Goal: Find contact information: Find contact information

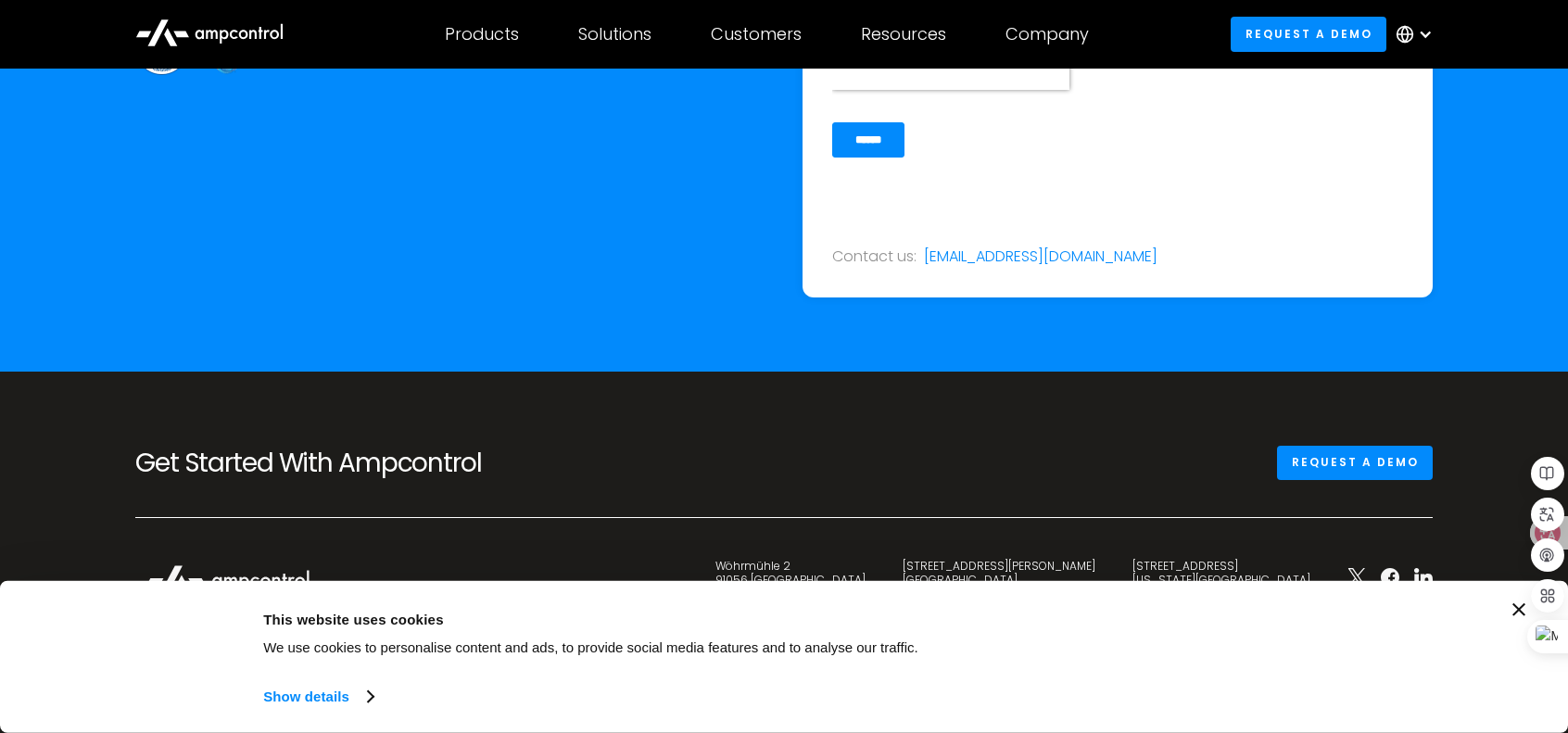
scroll to position [7688, 0]
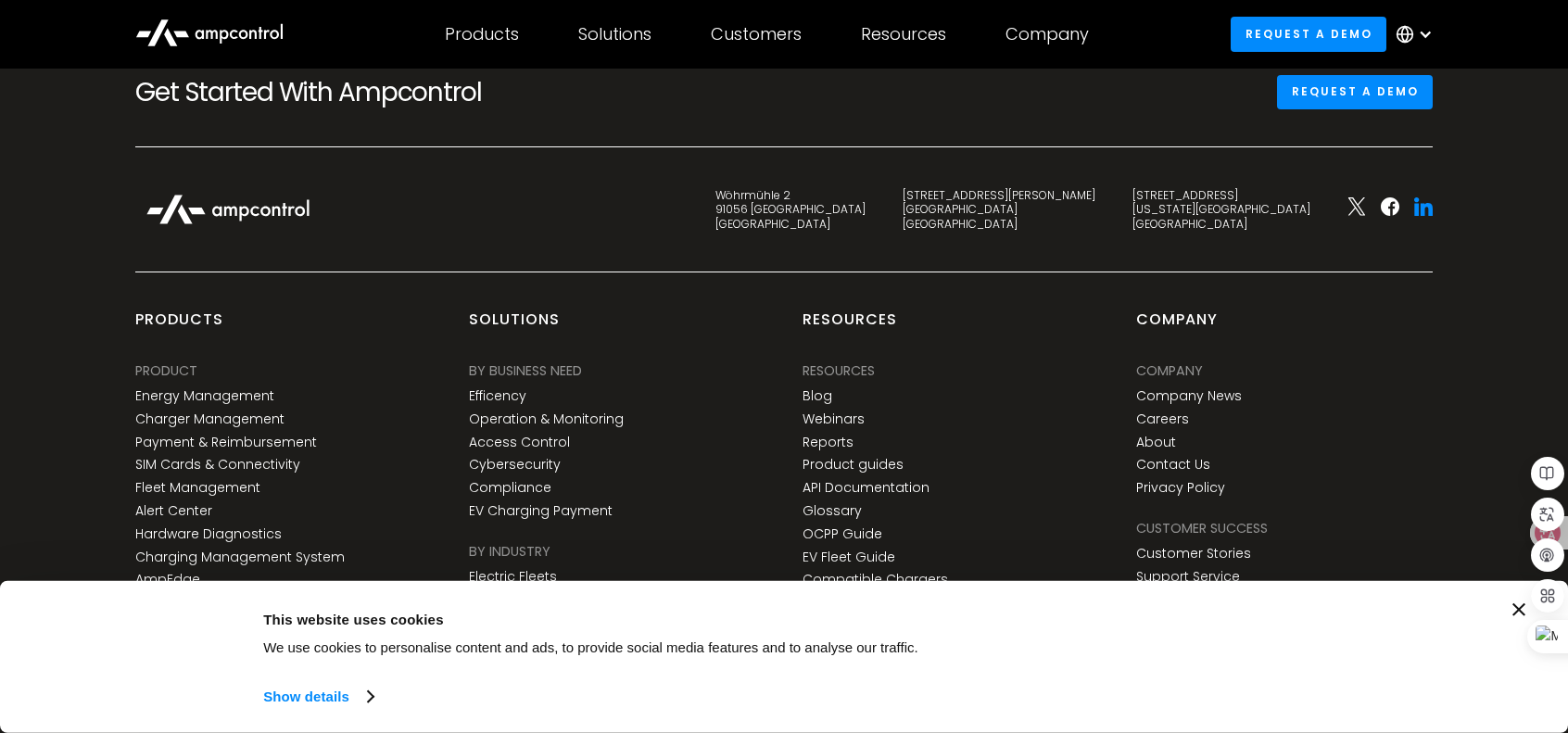
click at [1414, 203] on icon at bounding box center [1416, 209] width 5 height 13
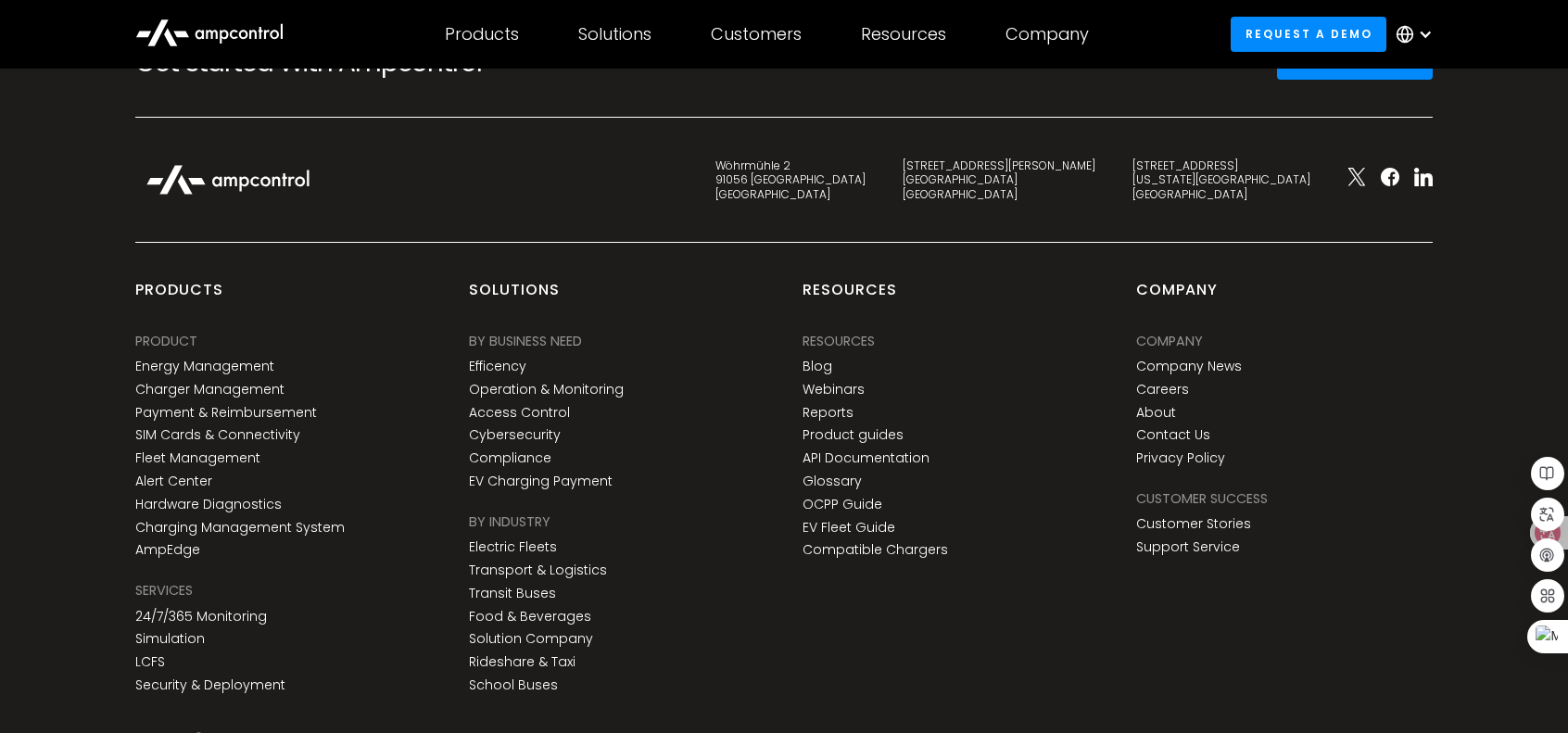
scroll to position [7812, 0]
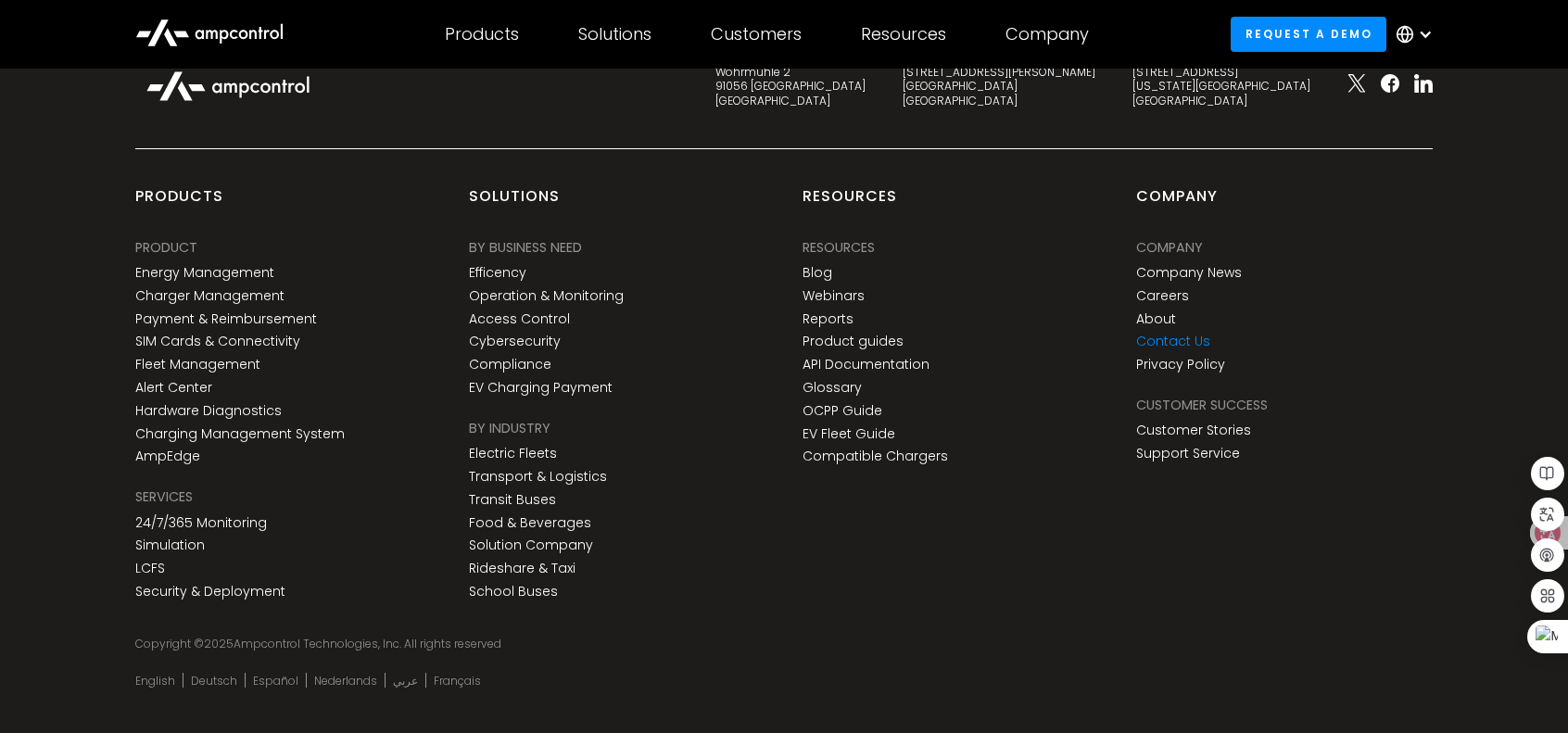
click at [1201, 333] on link "Contact Us" at bounding box center [1173, 341] width 74 height 15
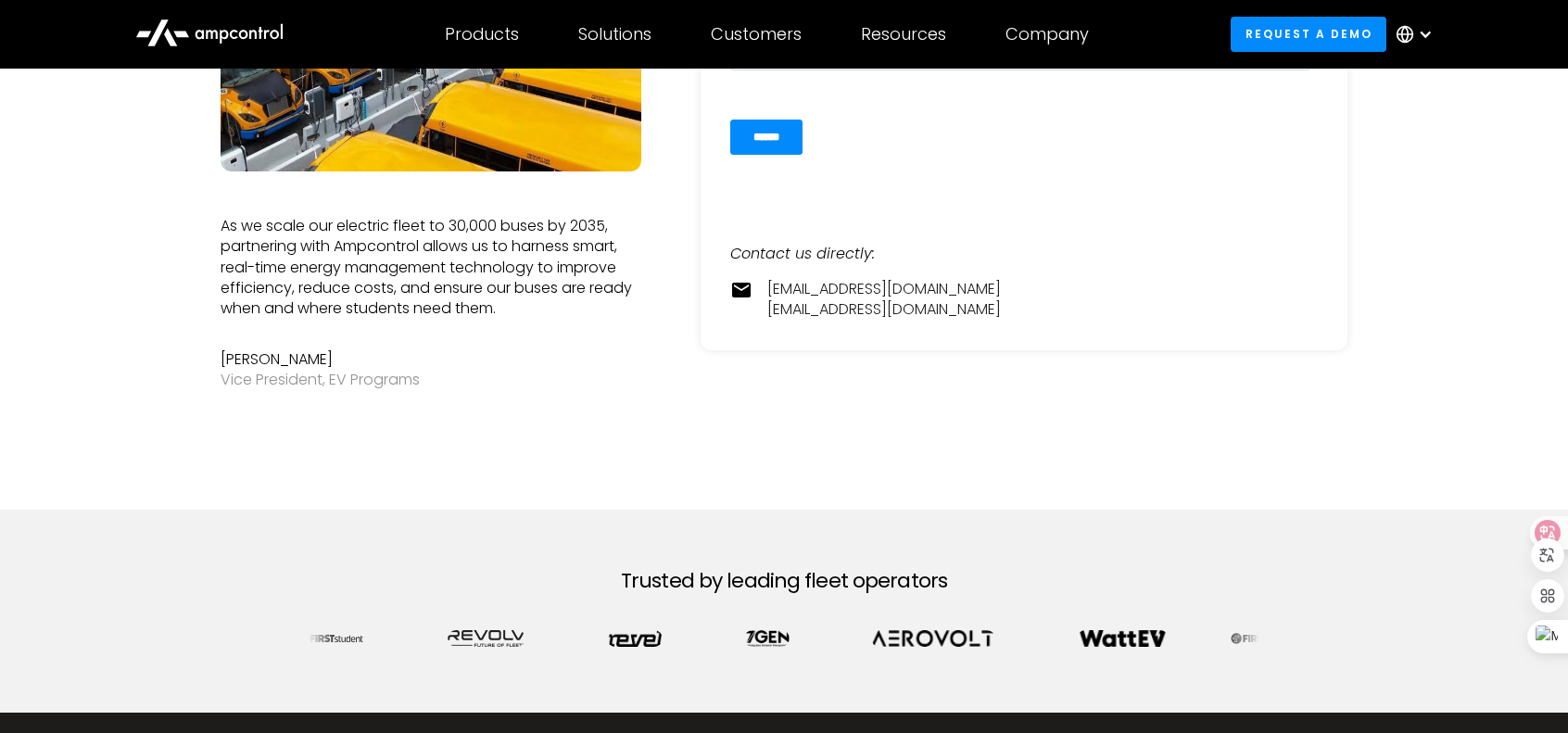
scroll to position [833, 0]
